Goal: Check status: Check status

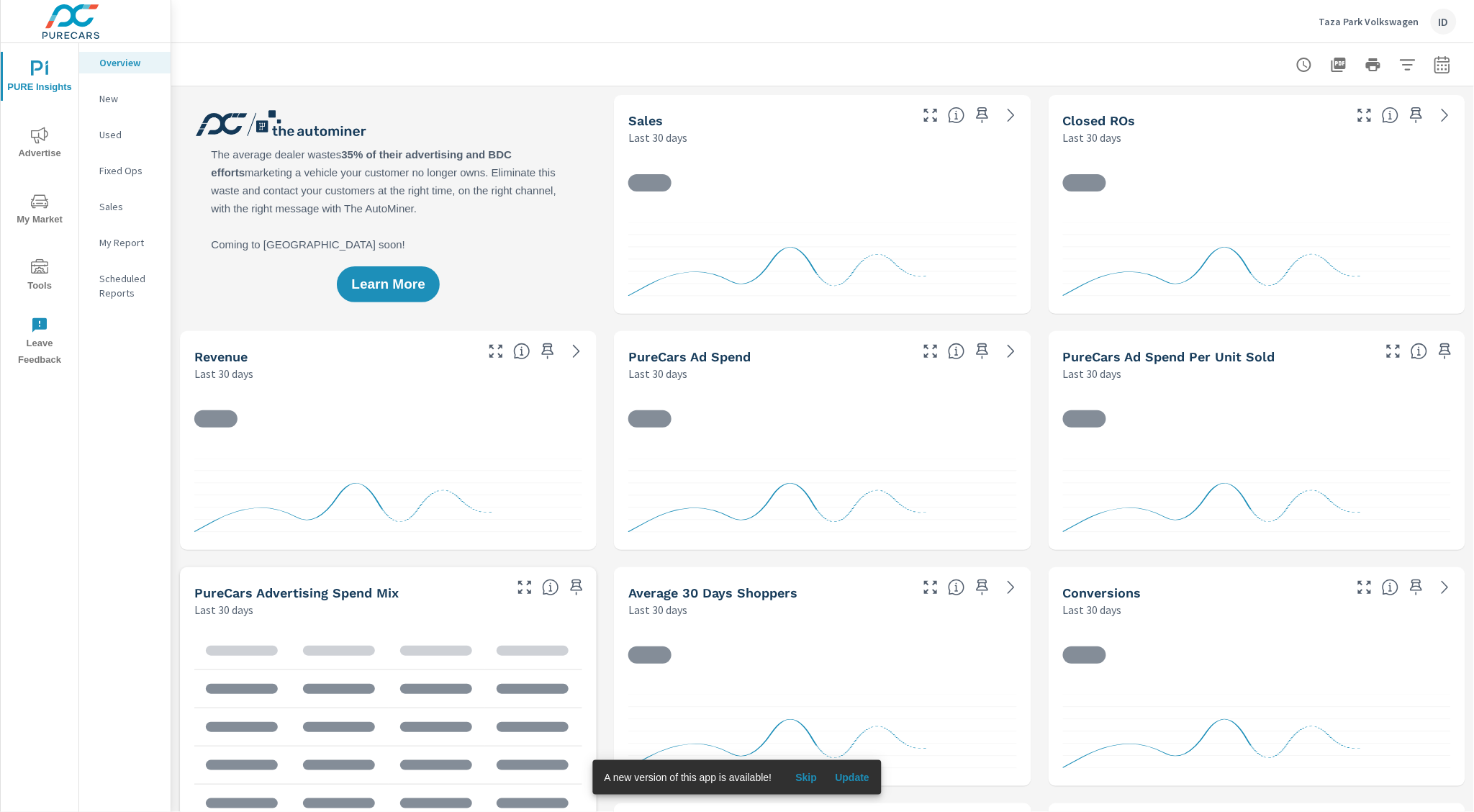
click at [853, 774] on span "Update" at bounding box center [852, 777] width 35 height 13
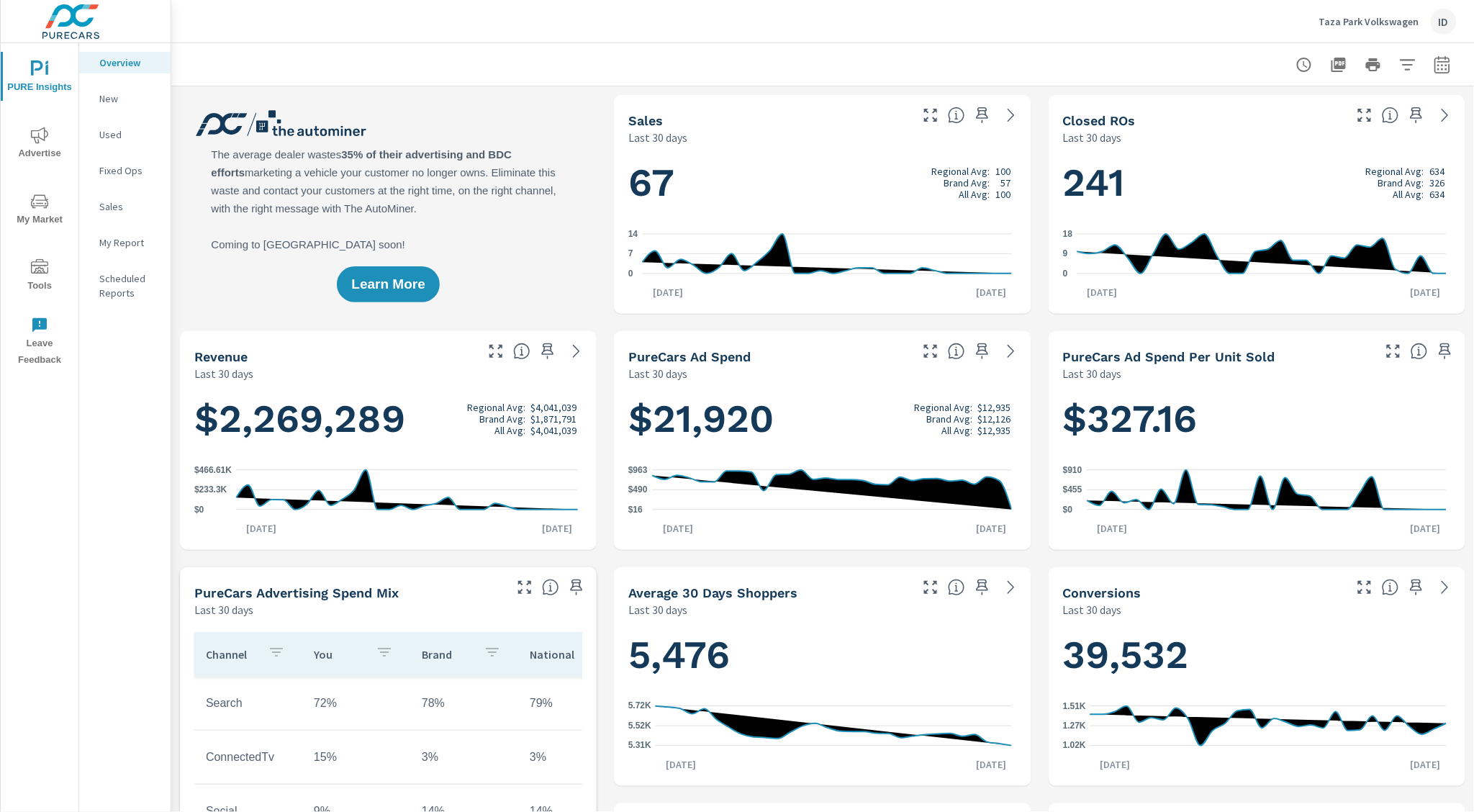
click at [1434, 66] on icon "button" at bounding box center [1442, 64] width 17 height 17
click at [1344, 128] on select "Custom Yesterday Last week Last 7 days Last 14 days Last 30 days Last 45 days L…" at bounding box center [1313, 124] width 144 height 29
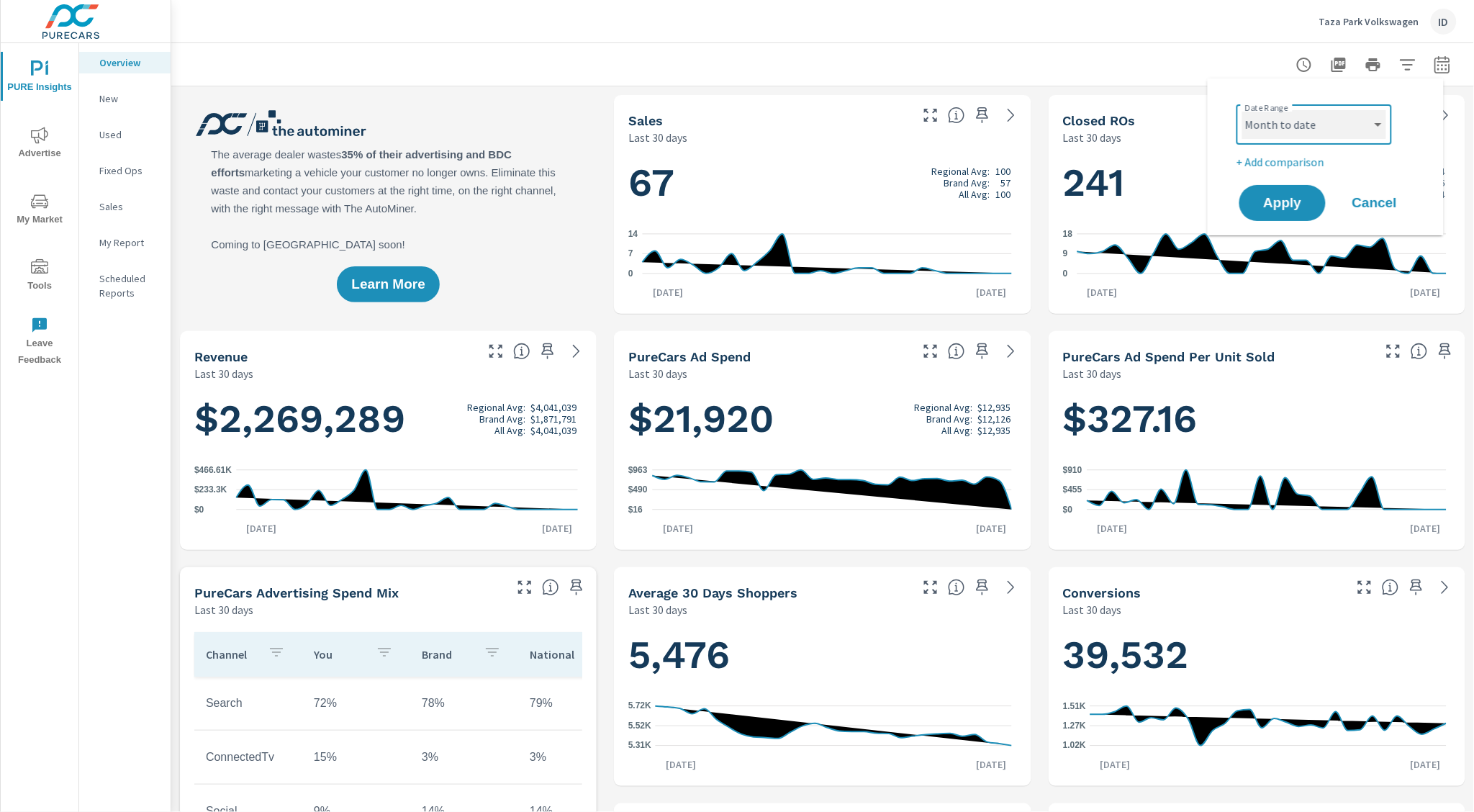
click at [1242, 110] on select "Custom Yesterday Last week Last 7 days Last 14 days Last 30 days Last 45 days L…" at bounding box center [1313, 124] width 144 height 29
select select "Month to date"
click at [1305, 213] on button "Apply" at bounding box center [1283, 203] width 89 height 38
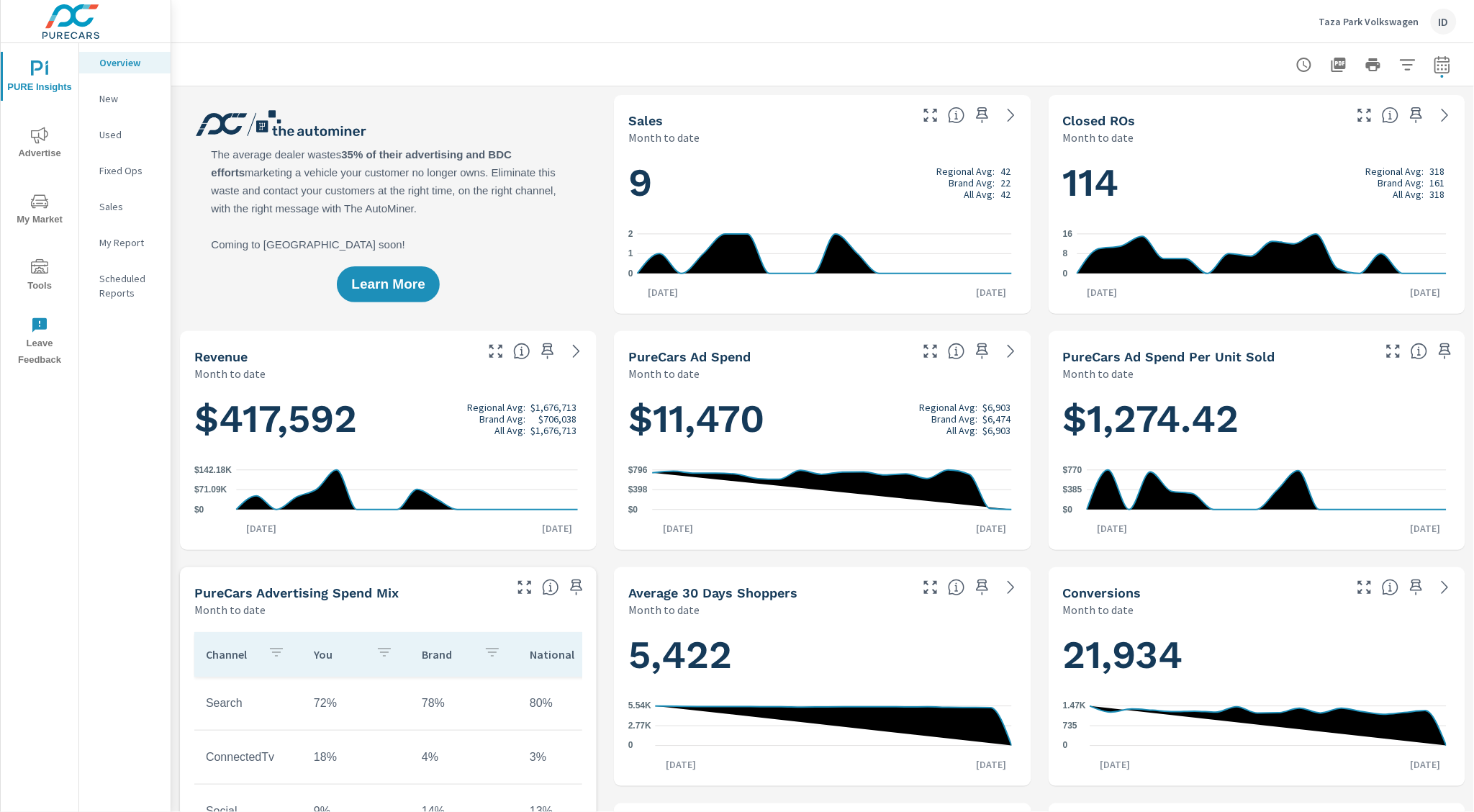
click at [42, 65] on icon "nav menu" at bounding box center [38, 68] width 13 height 15
click at [20, 147] on span "Advertise" at bounding box center [39, 144] width 69 height 35
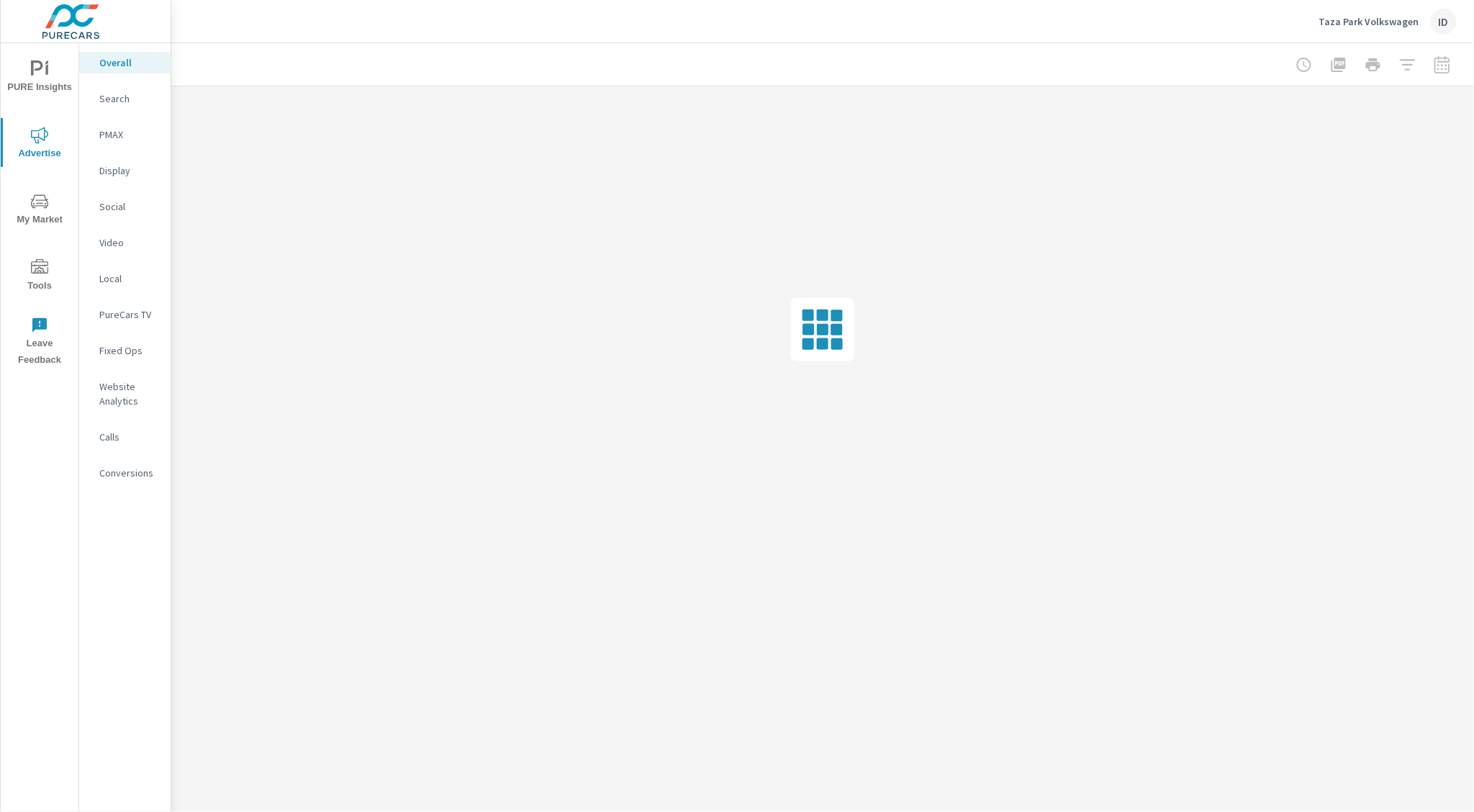
click at [43, 213] on span "My Market" at bounding box center [39, 210] width 69 height 35
